Goal: Transaction & Acquisition: Book appointment/travel/reservation

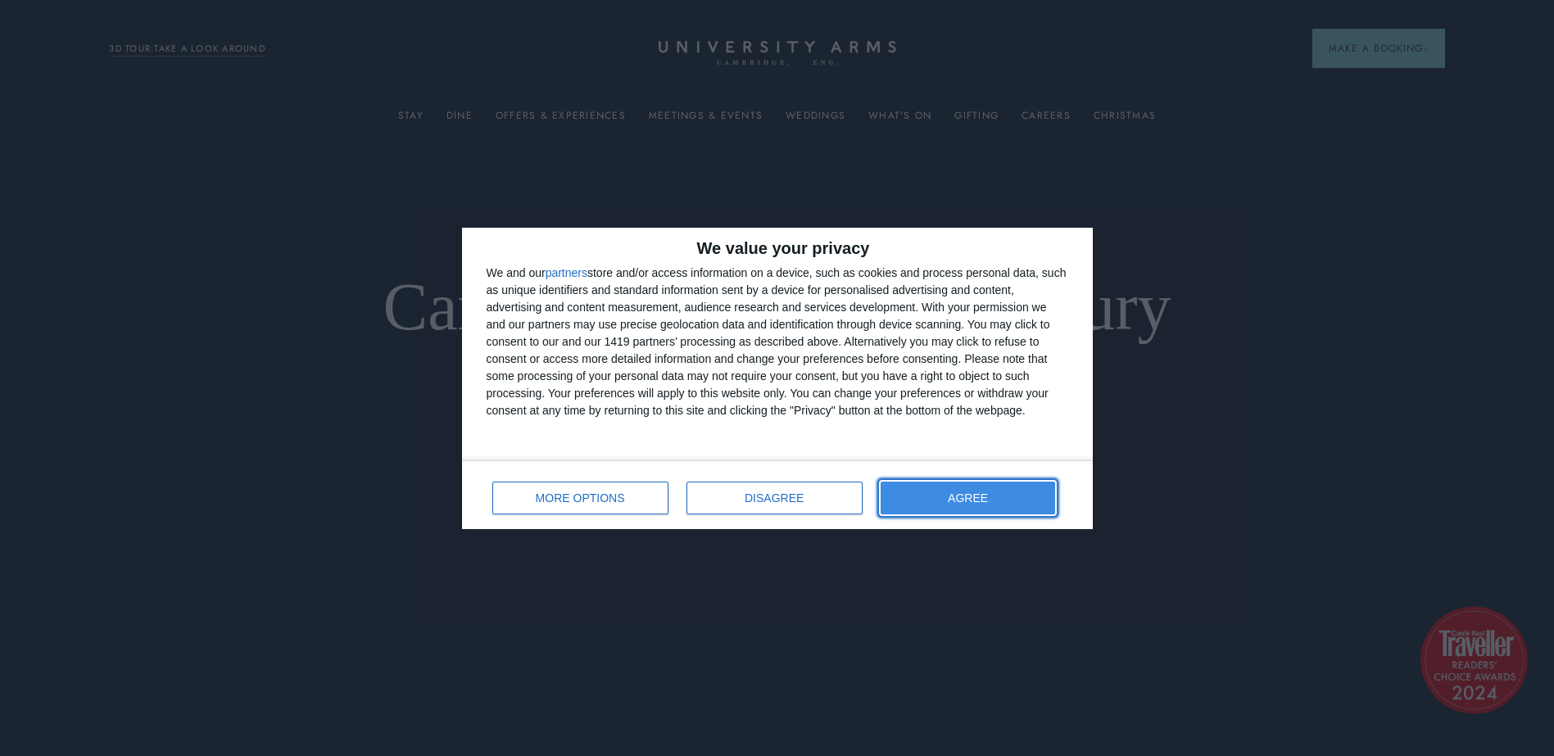
click at [970, 507] on button "AGREE" at bounding box center [968, 498] width 175 height 33
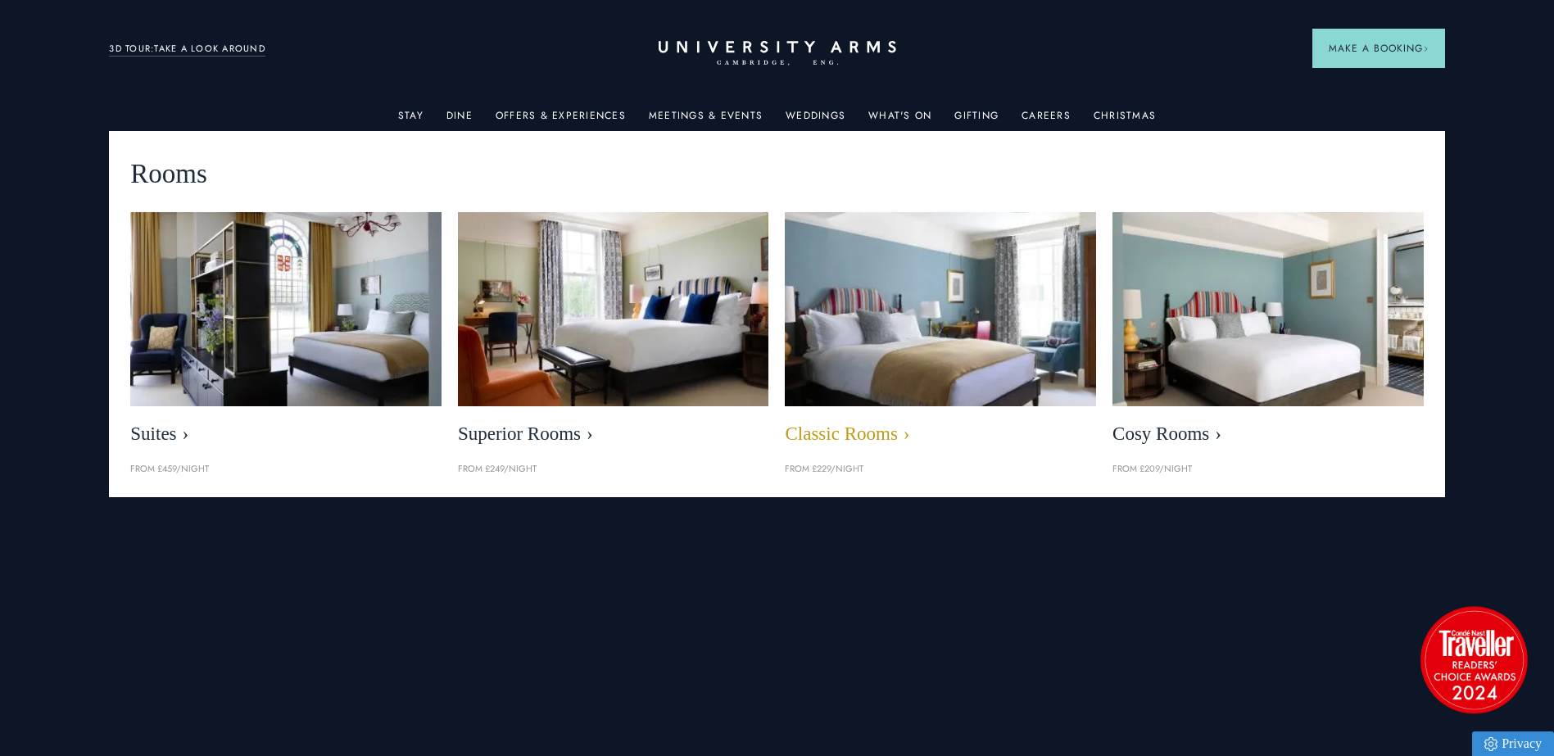
click at [890, 434] on span "Classic Rooms" at bounding box center [940, 434] width 311 height 23
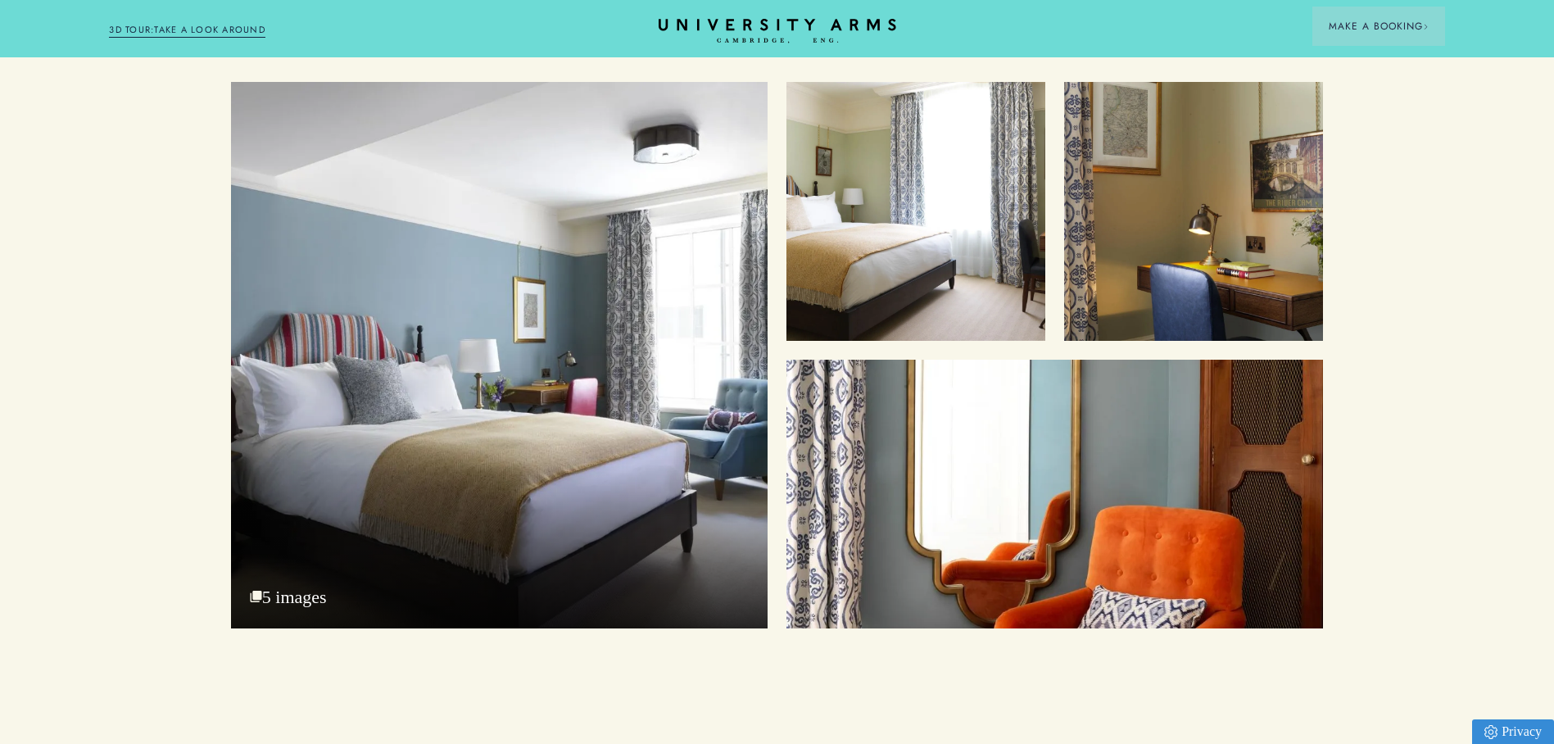
scroll to position [2130, 0]
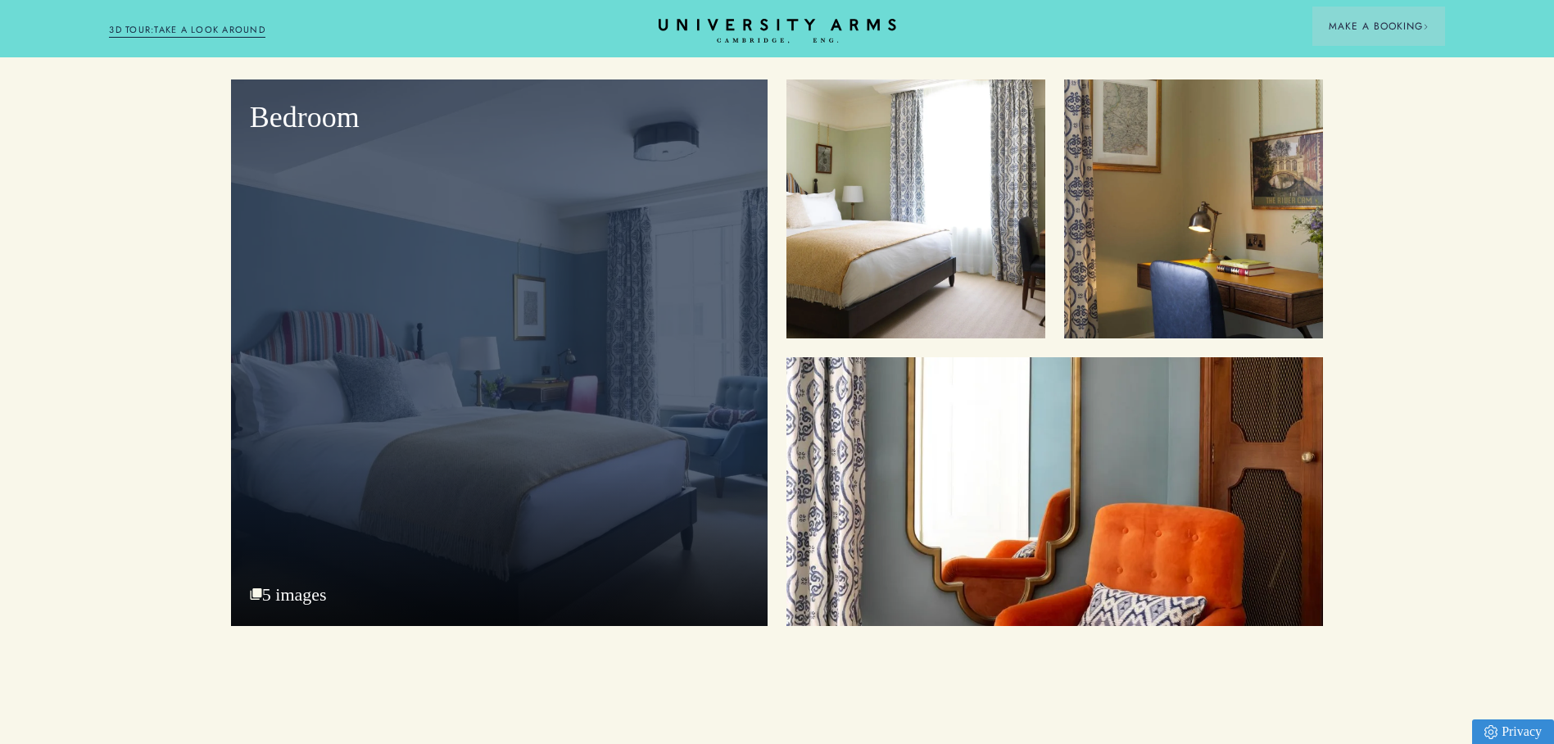
click at [279, 444] on div "Bedroom" at bounding box center [499, 352] width 537 height 547
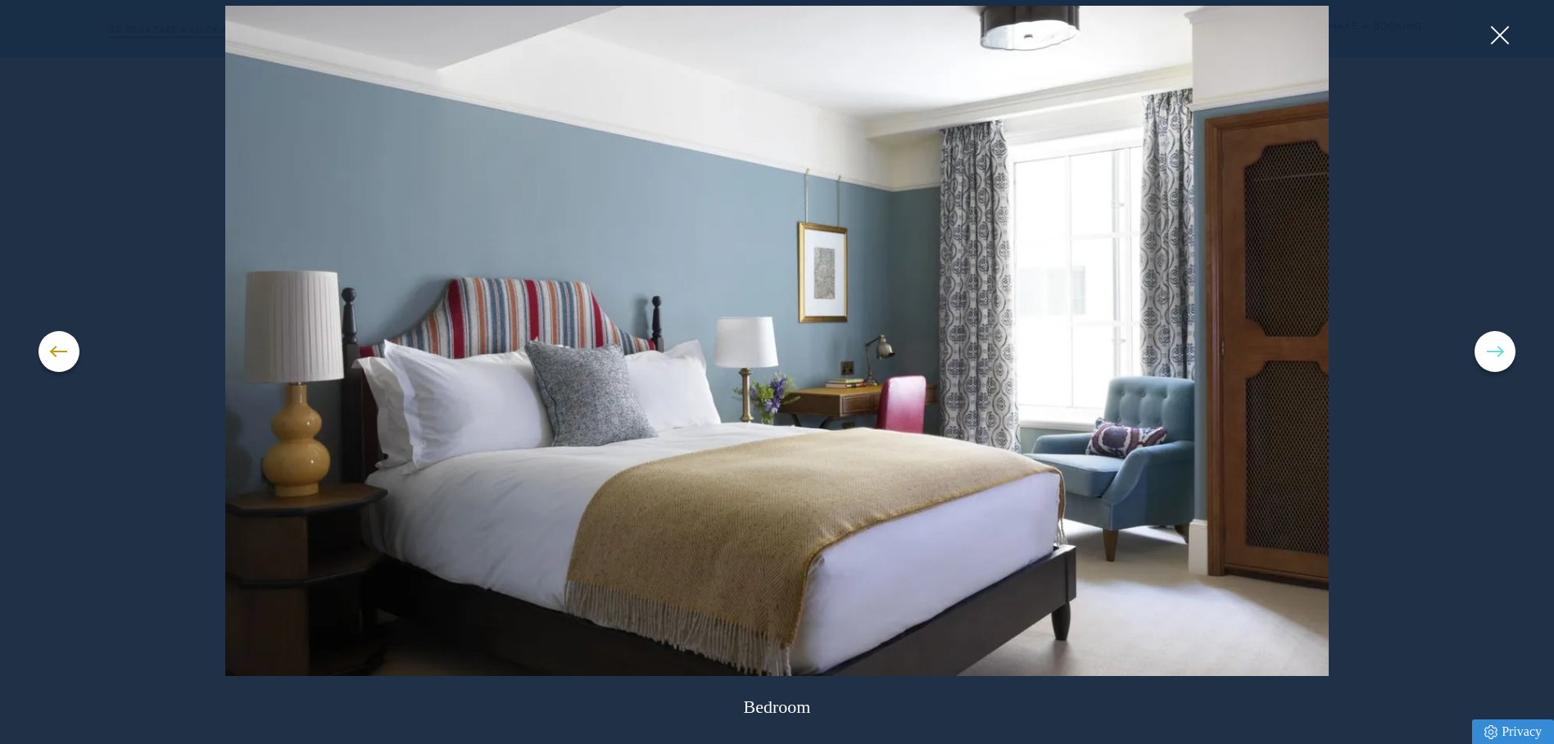
click at [1501, 351] on span at bounding box center [1495, 352] width 16 height 2
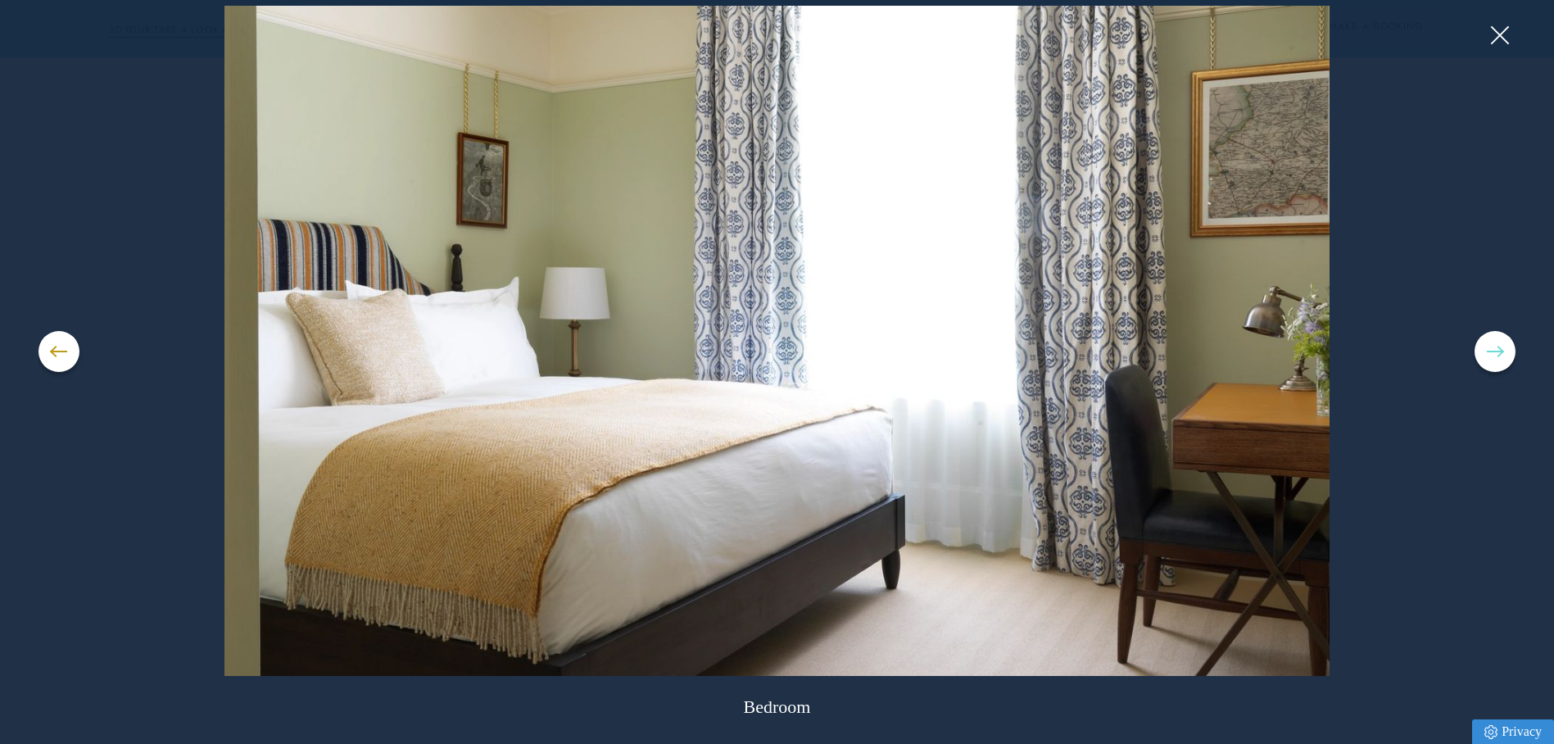
click at [1501, 351] on span at bounding box center [1495, 352] width 16 height 2
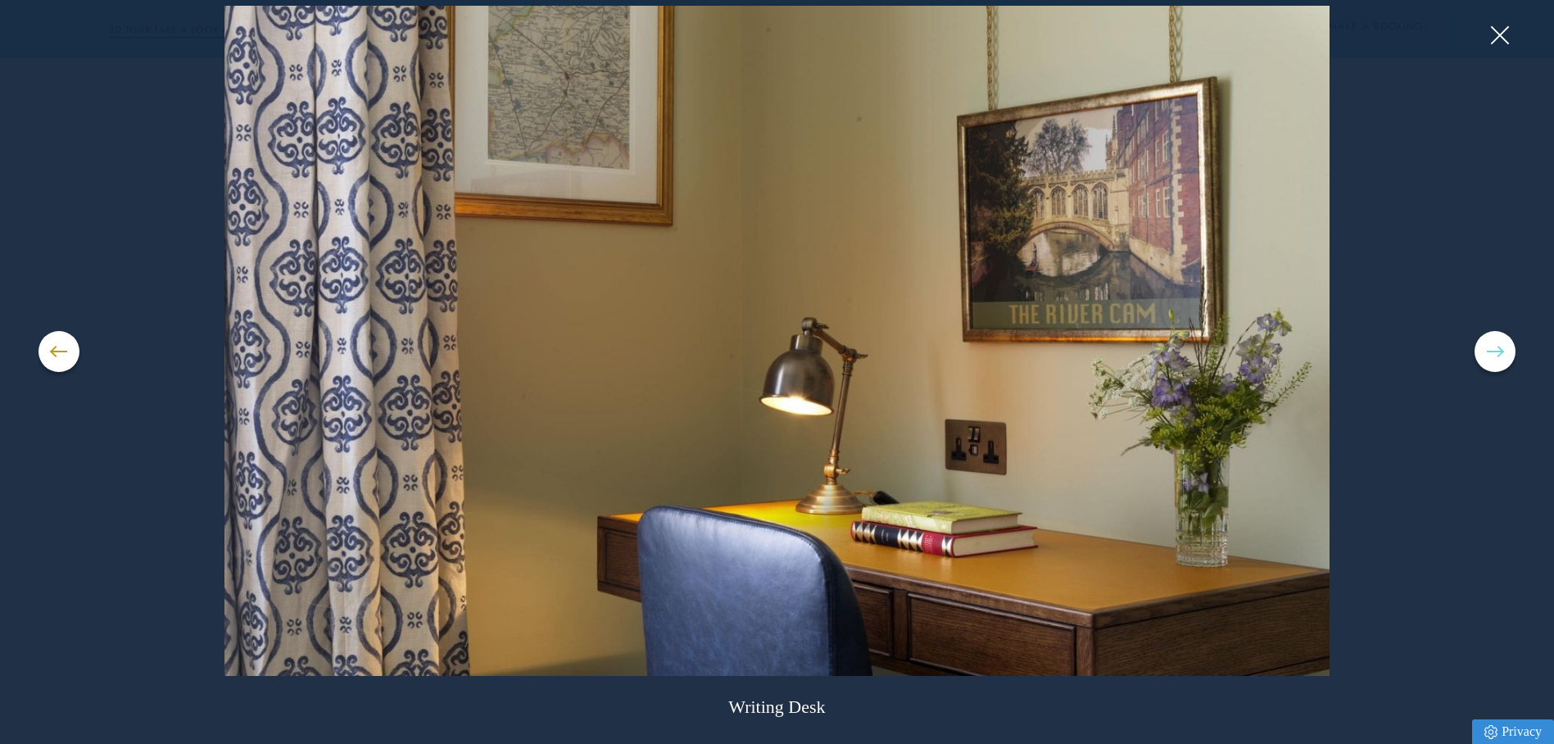
click at [1501, 351] on span at bounding box center [1495, 352] width 16 height 2
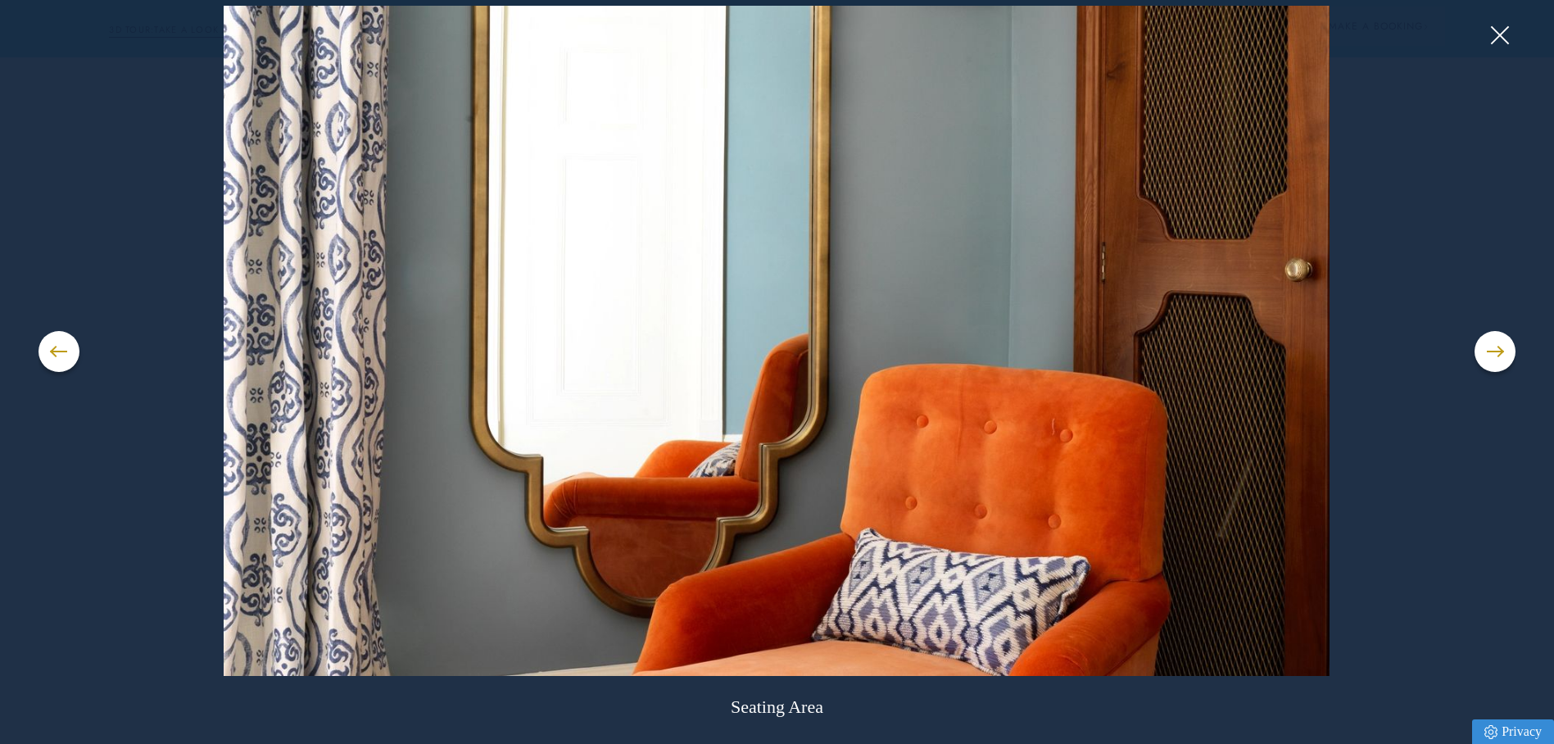
drag, startPoint x: 56, startPoint y: 499, endPoint x: 98, endPoint y: 483, distance: 44.6
click at [56, 499] on div "Seating Area" at bounding box center [777, 372] width 1477 height 732
click at [1507, 30] on button at bounding box center [1499, 35] width 25 height 25
